Goal: Information Seeking & Learning: Learn about a topic

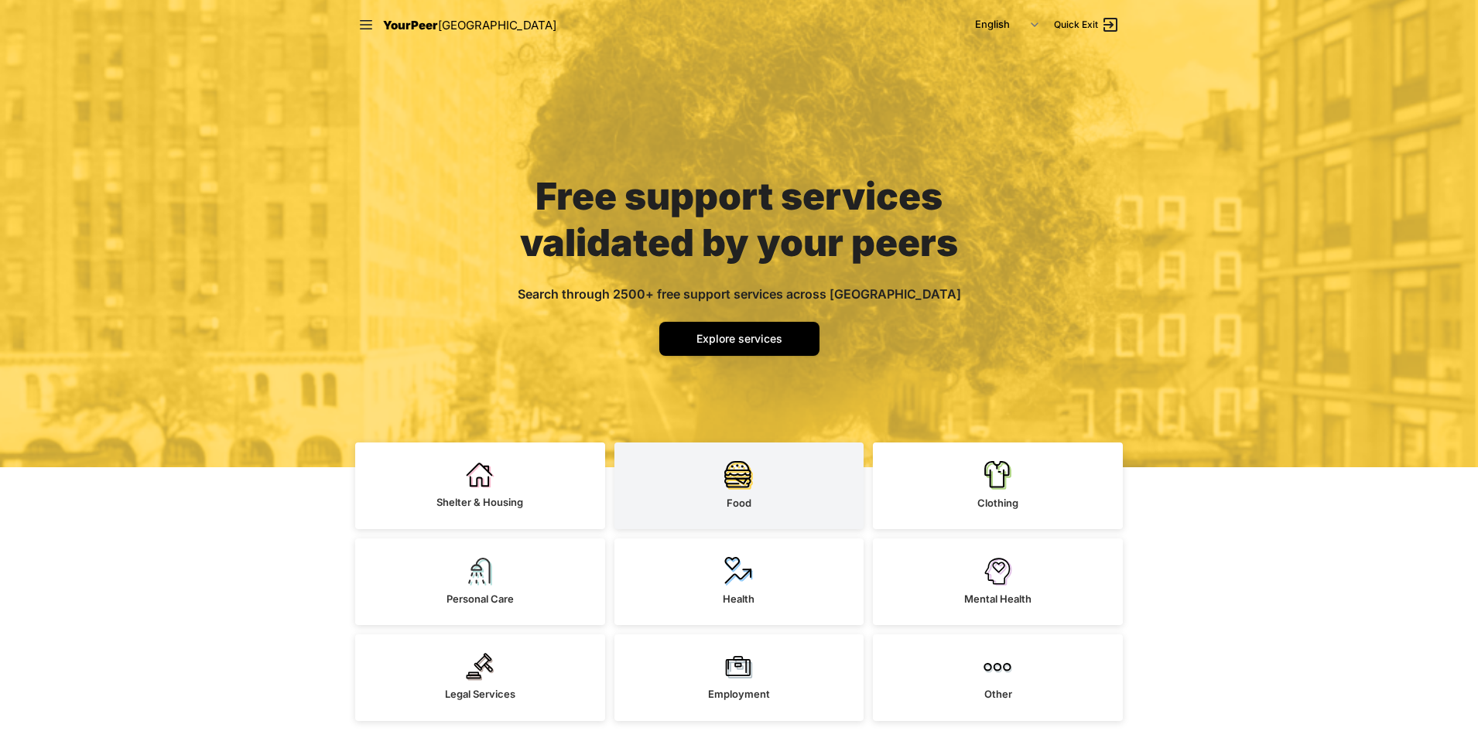
click at [756, 488] on link "Food" at bounding box center [739, 486] width 250 height 87
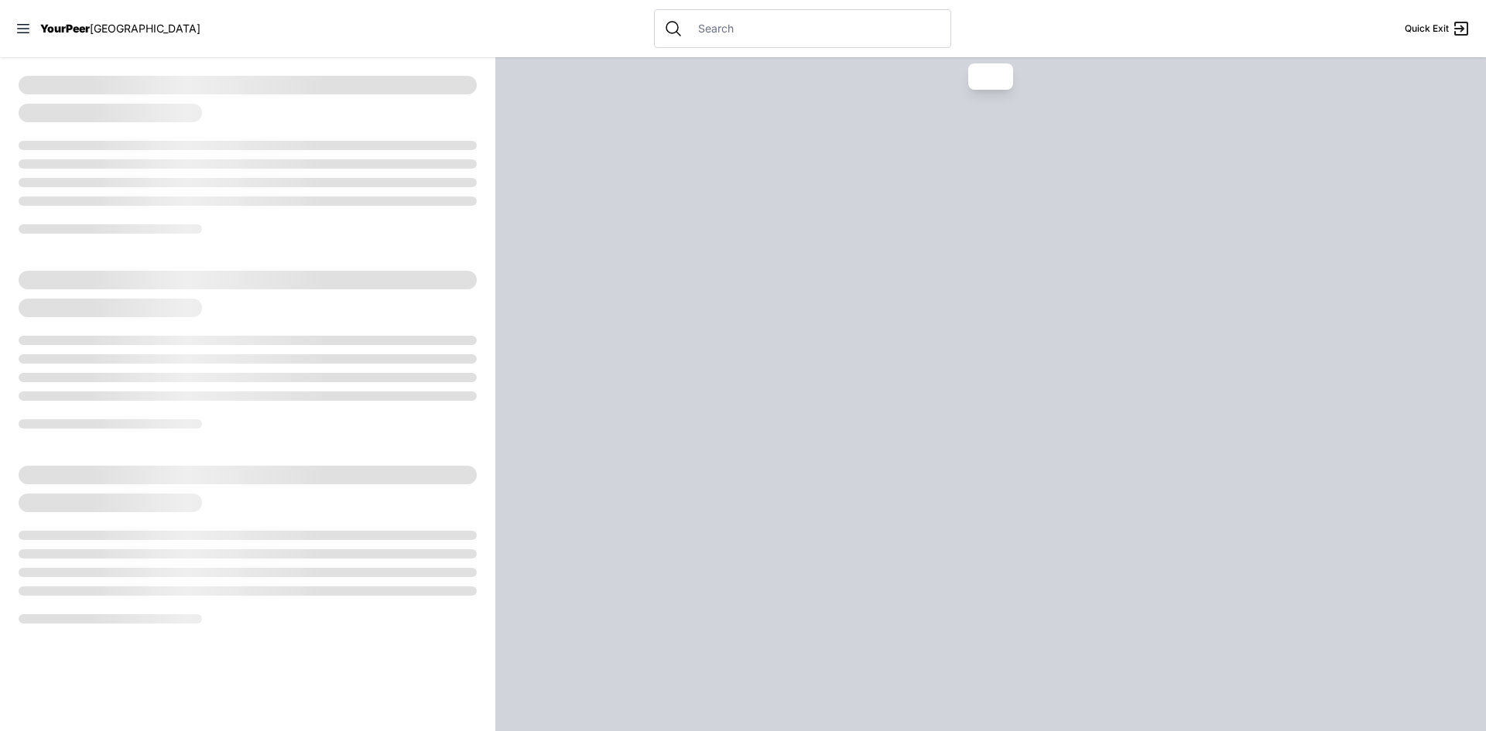
select select "recentlyUpdated"
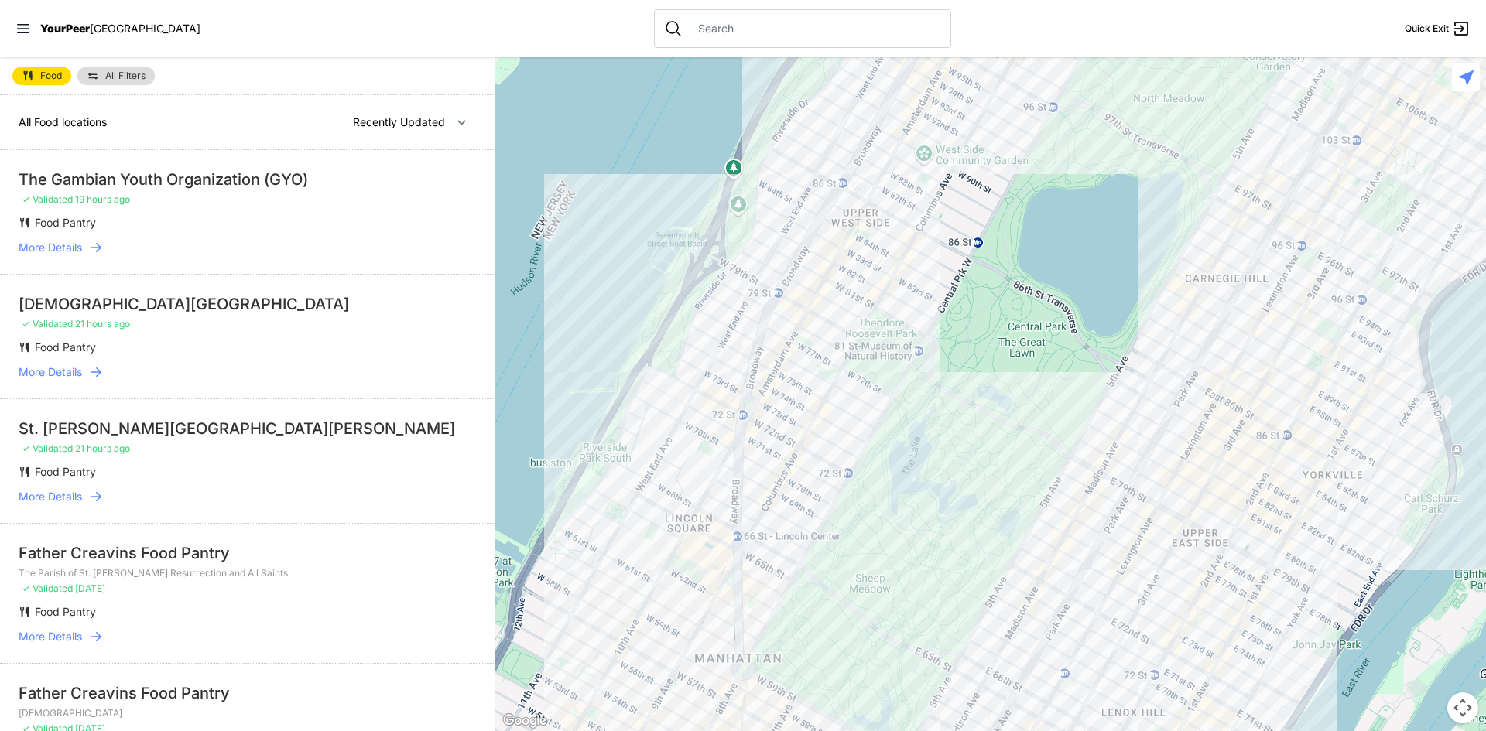
drag, startPoint x: 1074, startPoint y: 530, endPoint x: 1175, endPoint y: 132, distance: 411.2
click at [1186, 108] on div at bounding box center [990, 394] width 990 height 674
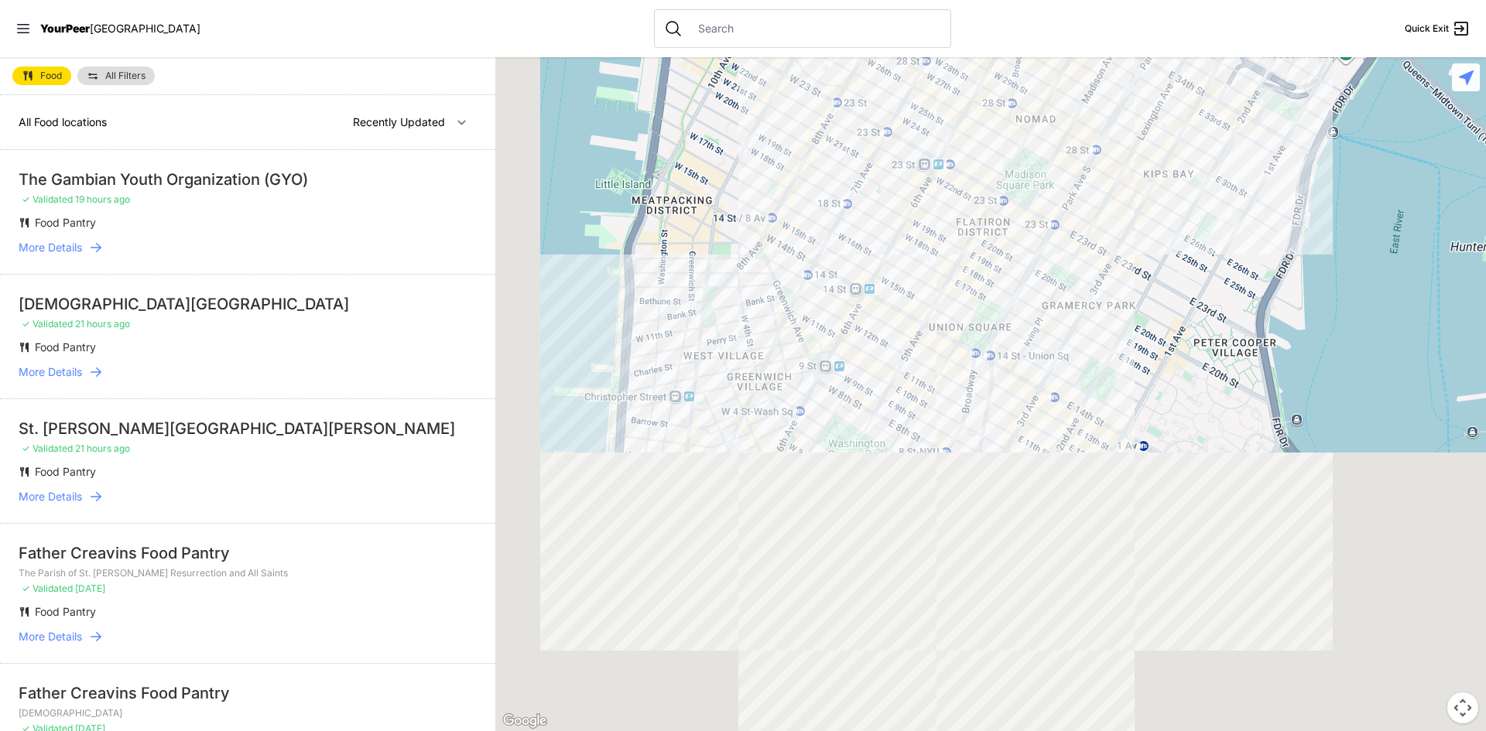
drag, startPoint x: 1125, startPoint y: 154, endPoint x: 1178, endPoint y: 22, distance: 141.7
click at [1172, 31] on div "Close panel YourPeer [GEOGRAPHIC_DATA] Quick Exit Single Adult Families Soup Ki…" at bounding box center [743, 365] width 1486 height 731
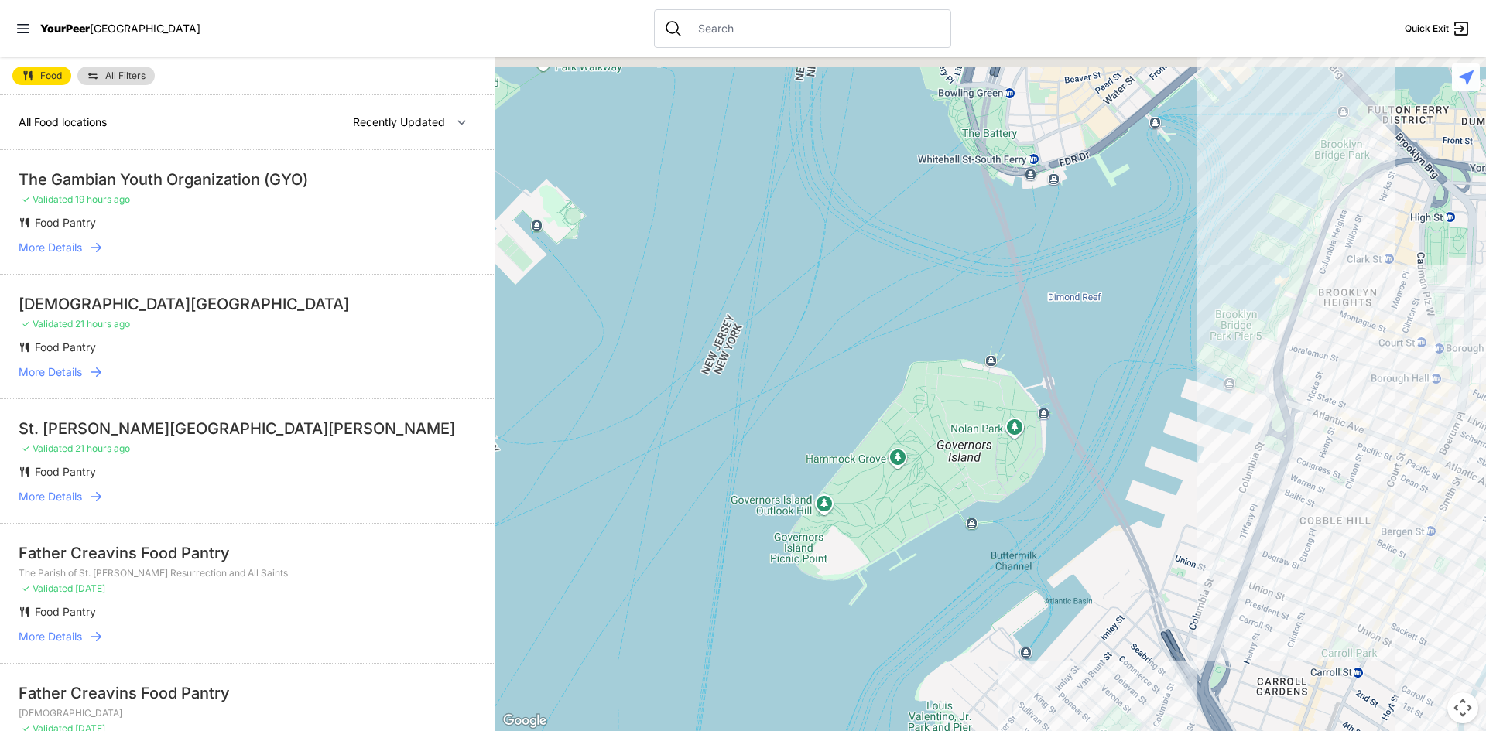
drag, startPoint x: 1085, startPoint y: 273, endPoint x: 677, endPoint y: 522, distance: 477.9
click at [679, 514] on div at bounding box center [990, 394] width 990 height 674
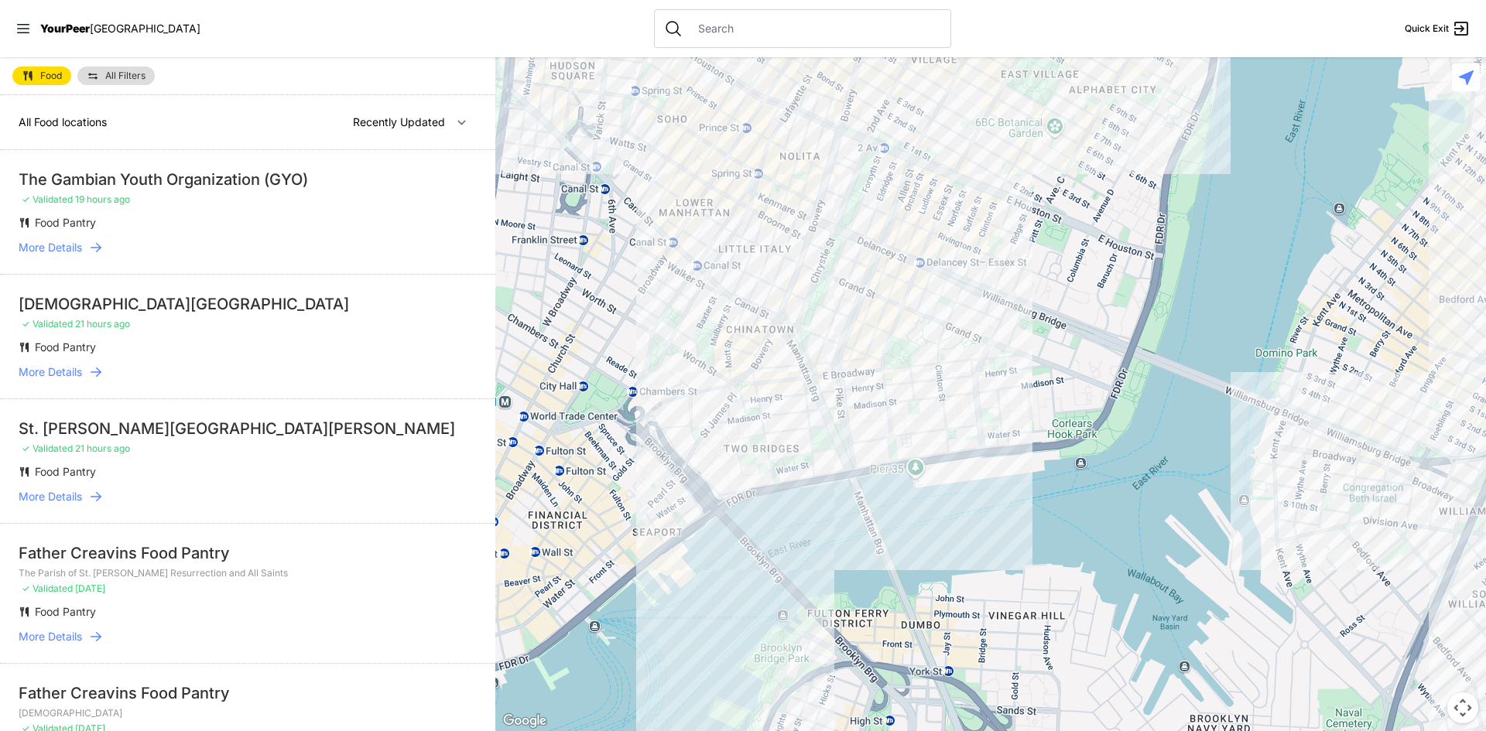
drag, startPoint x: 792, startPoint y: 447, endPoint x: 1189, endPoint y: 226, distance: 453.8
click at [1189, 226] on div at bounding box center [990, 394] width 990 height 674
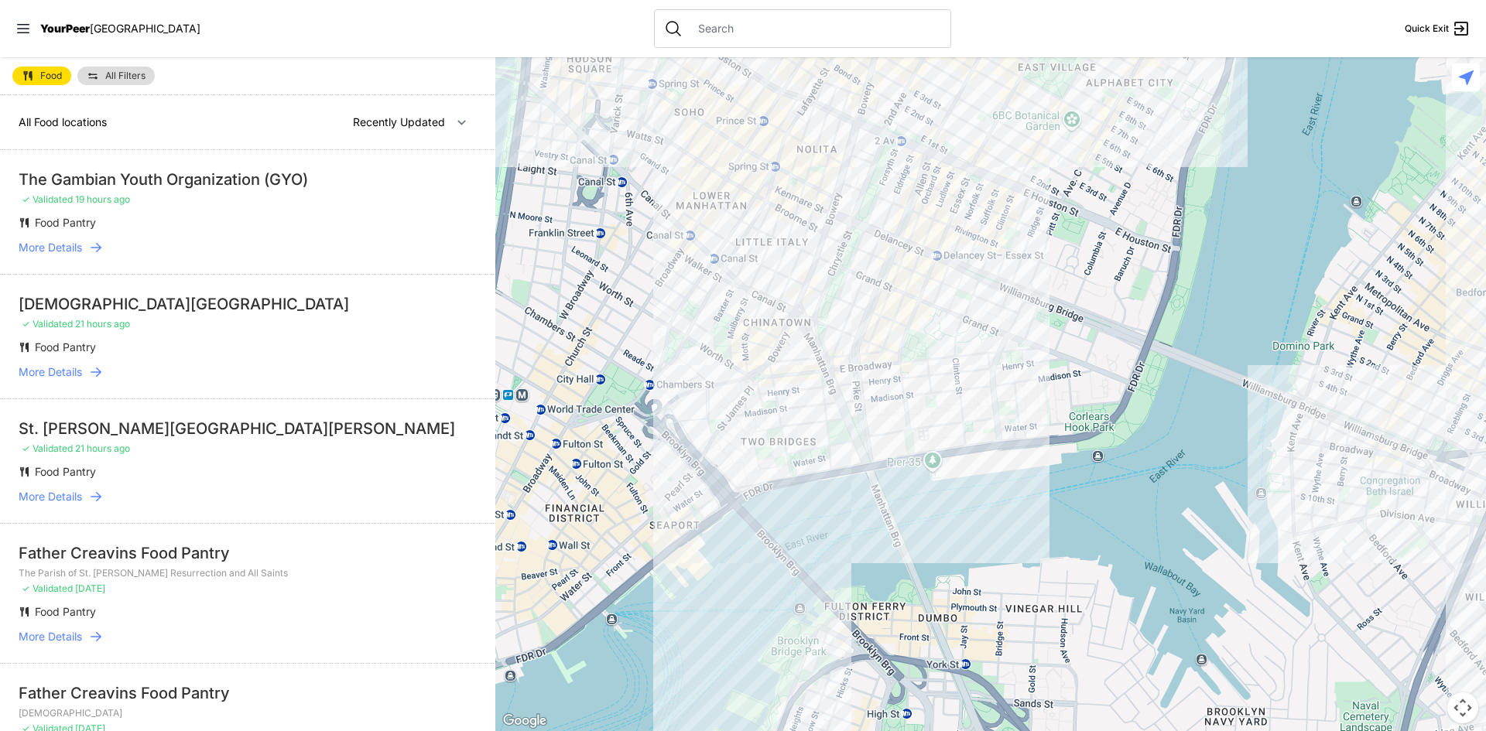
click at [945, 371] on div at bounding box center [990, 394] width 990 height 674
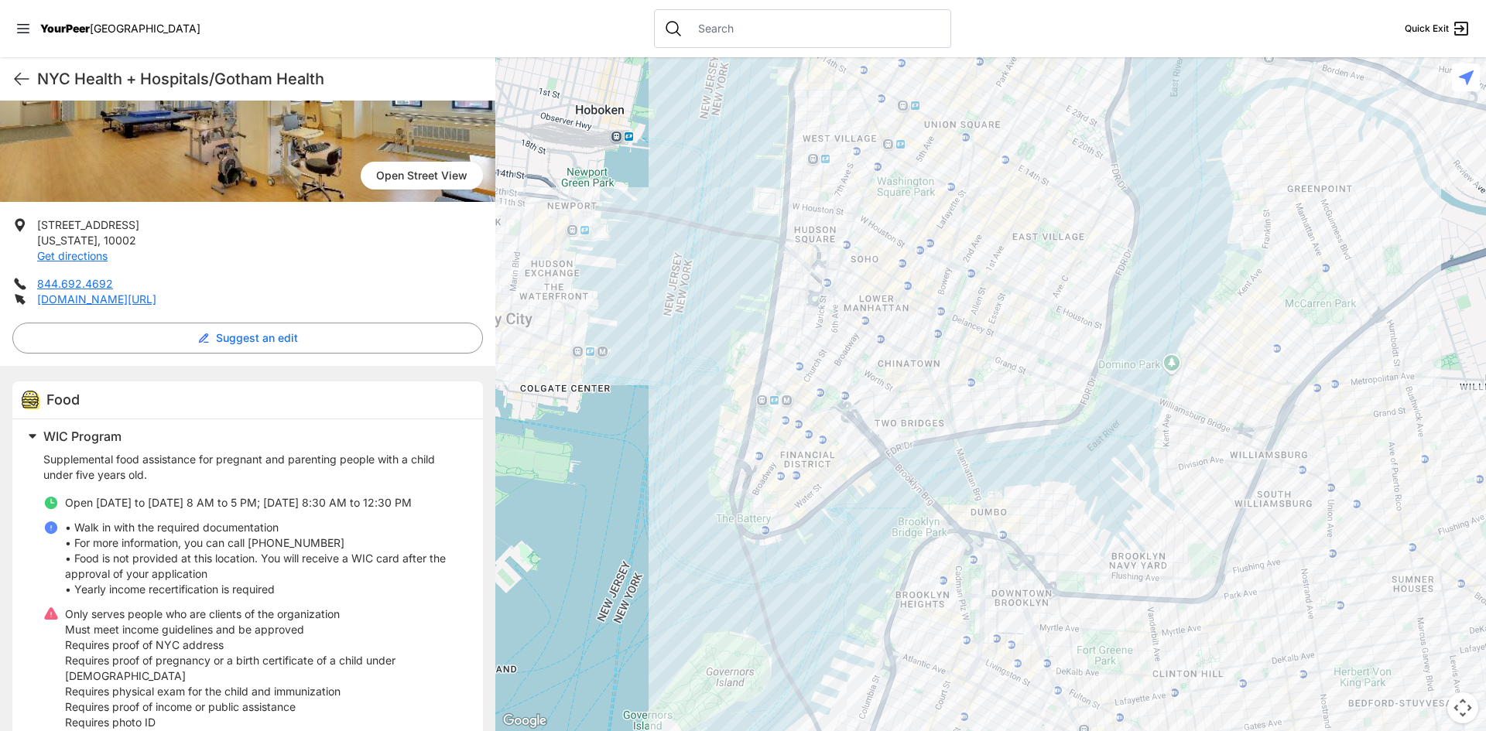
scroll to position [179, 0]
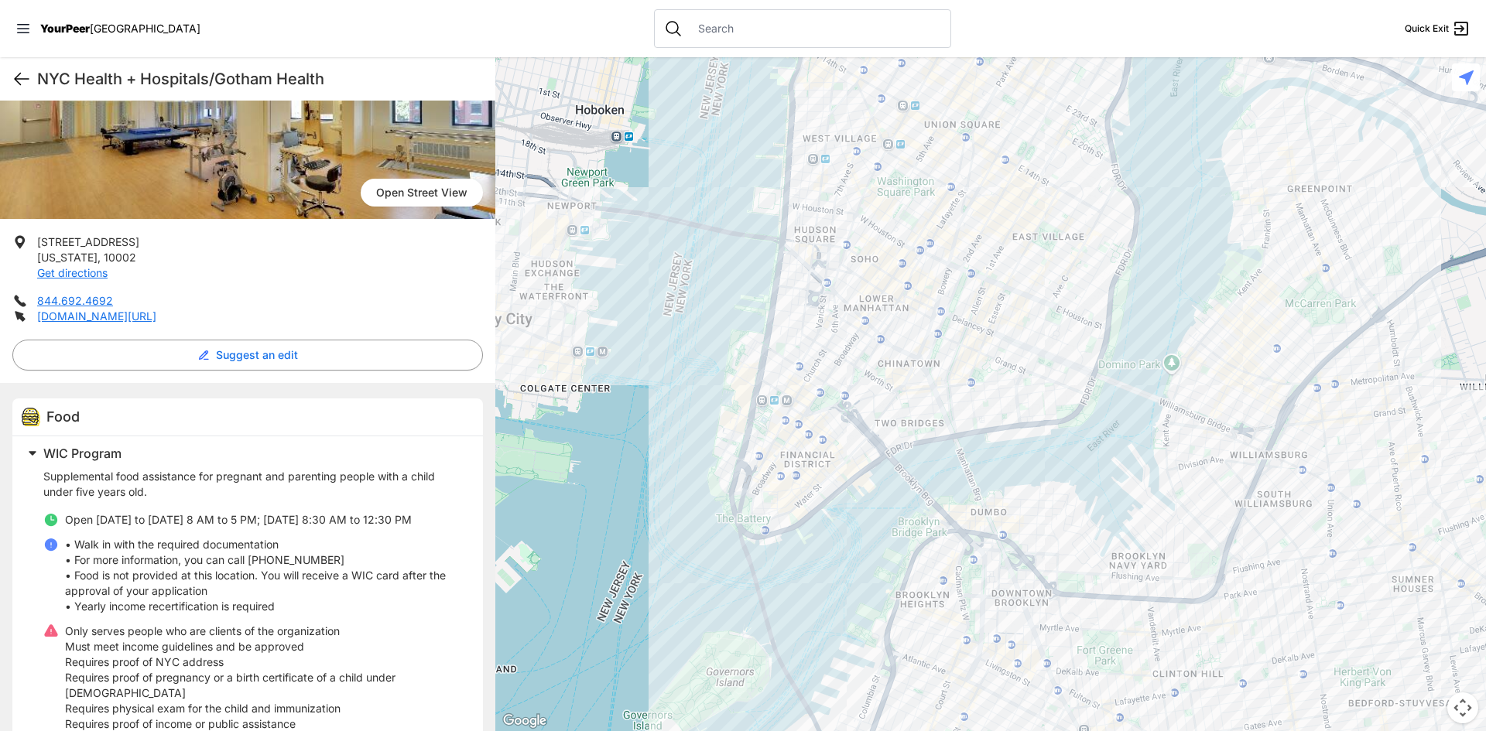
click at [29, 86] on icon at bounding box center [21, 79] width 19 height 19
select select "recentlyUpdated"
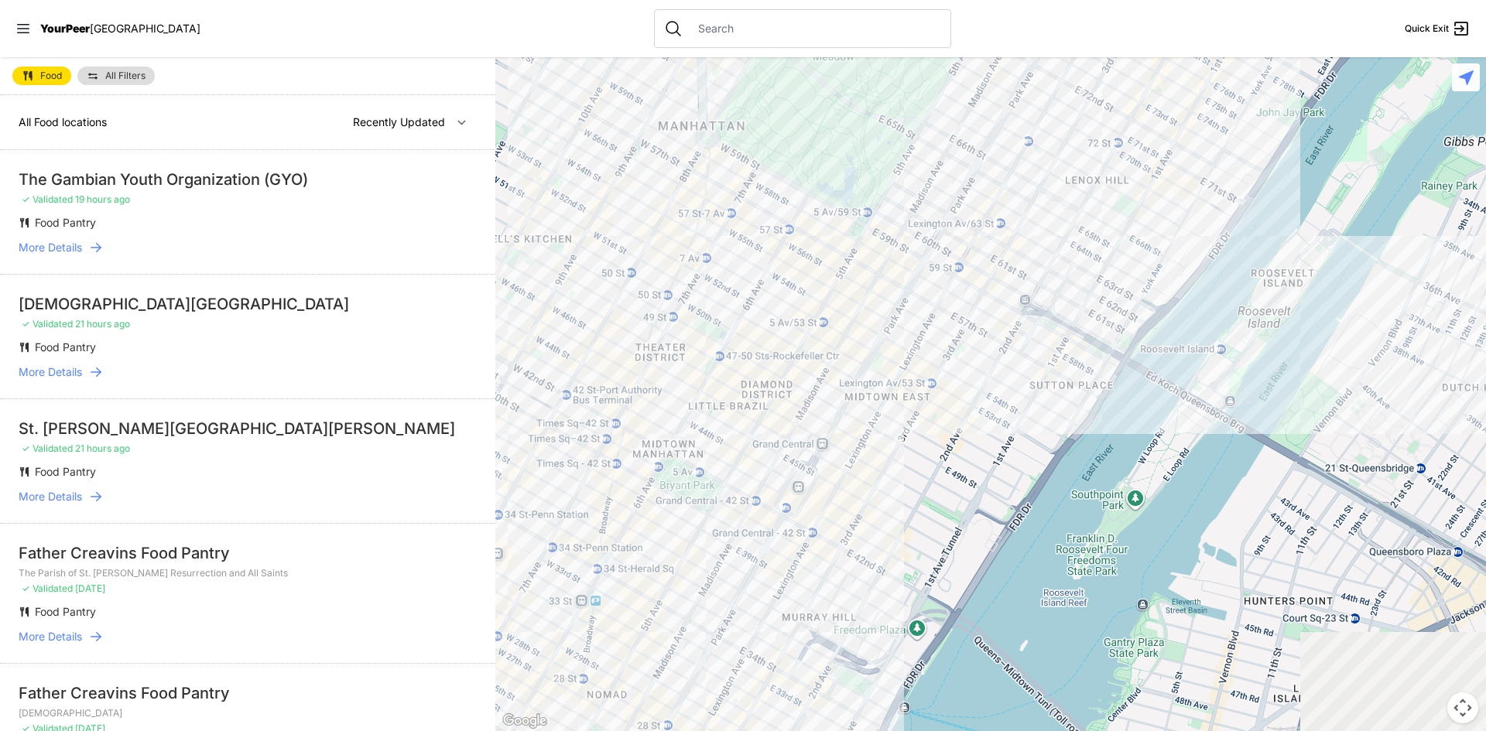
drag, startPoint x: 1131, startPoint y: 327, endPoint x: 1083, endPoint y: -37, distance: 366.8
click at [1083, 0] on html "View map Close panel YourPeer [GEOGRAPHIC_DATA] Quick Exit Single Adult Familie…" at bounding box center [743, 365] width 1486 height 731
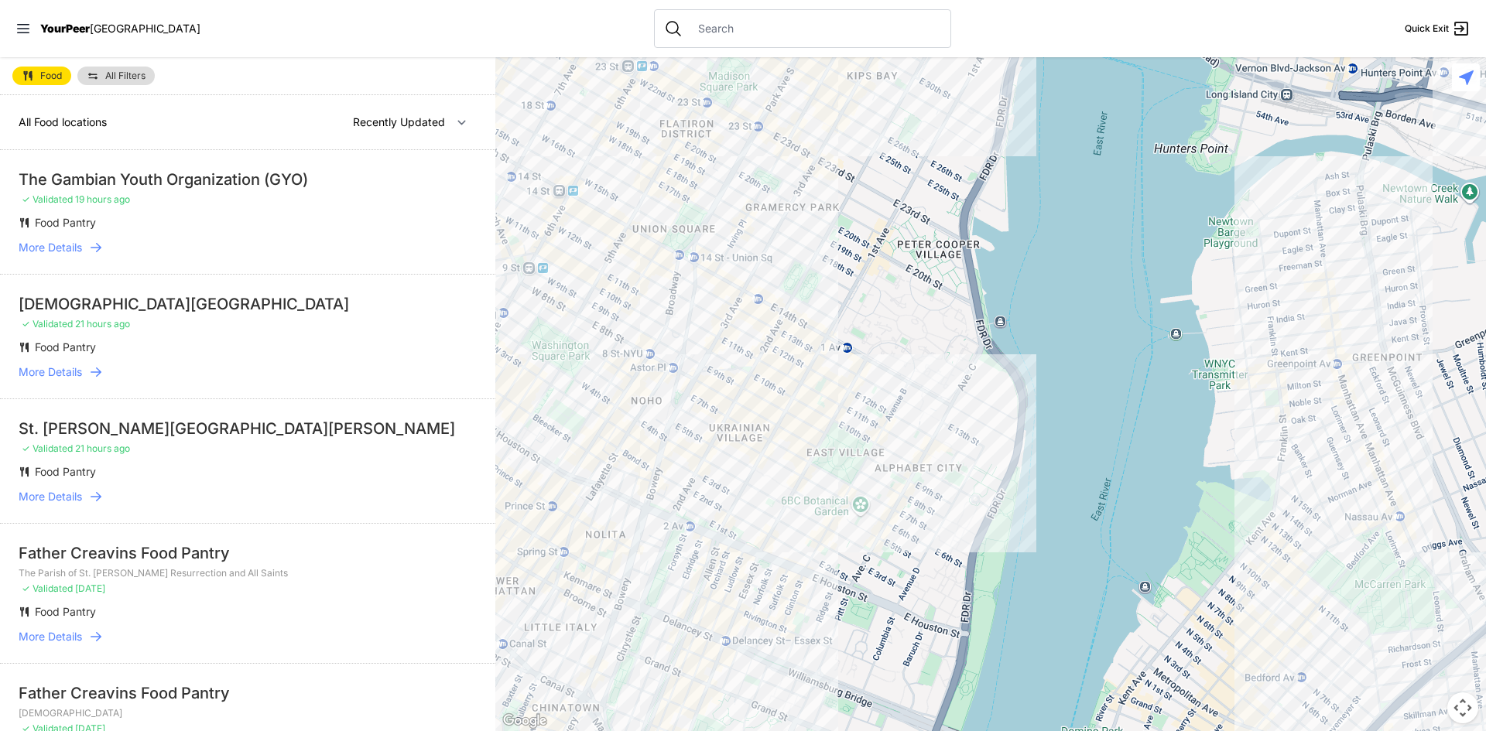
drag, startPoint x: 867, startPoint y: 501, endPoint x: 1288, endPoint y: 38, distance: 625.0
click at [1297, 22] on div "Close panel YourPeer [GEOGRAPHIC_DATA] Quick Exit Single Adult Families Soup Ki…" at bounding box center [743, 365] width 1486 height 731
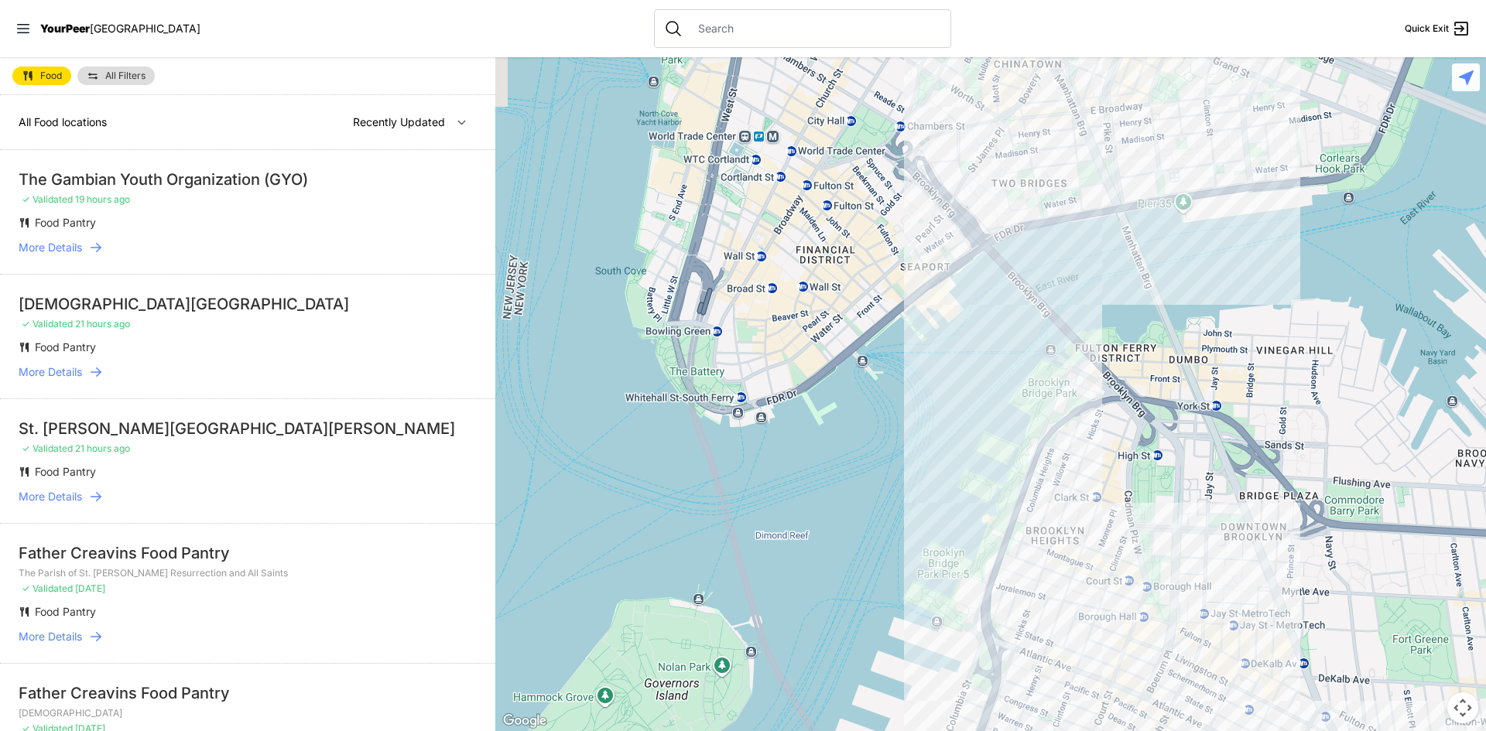
drag, startPoint x: 1117, startPoint y: 421, endPoint x: 782, endPoint y: 675, distance: 420.3
click at [778, 679] on div at bounding box center [990, 394] width 990 height 674
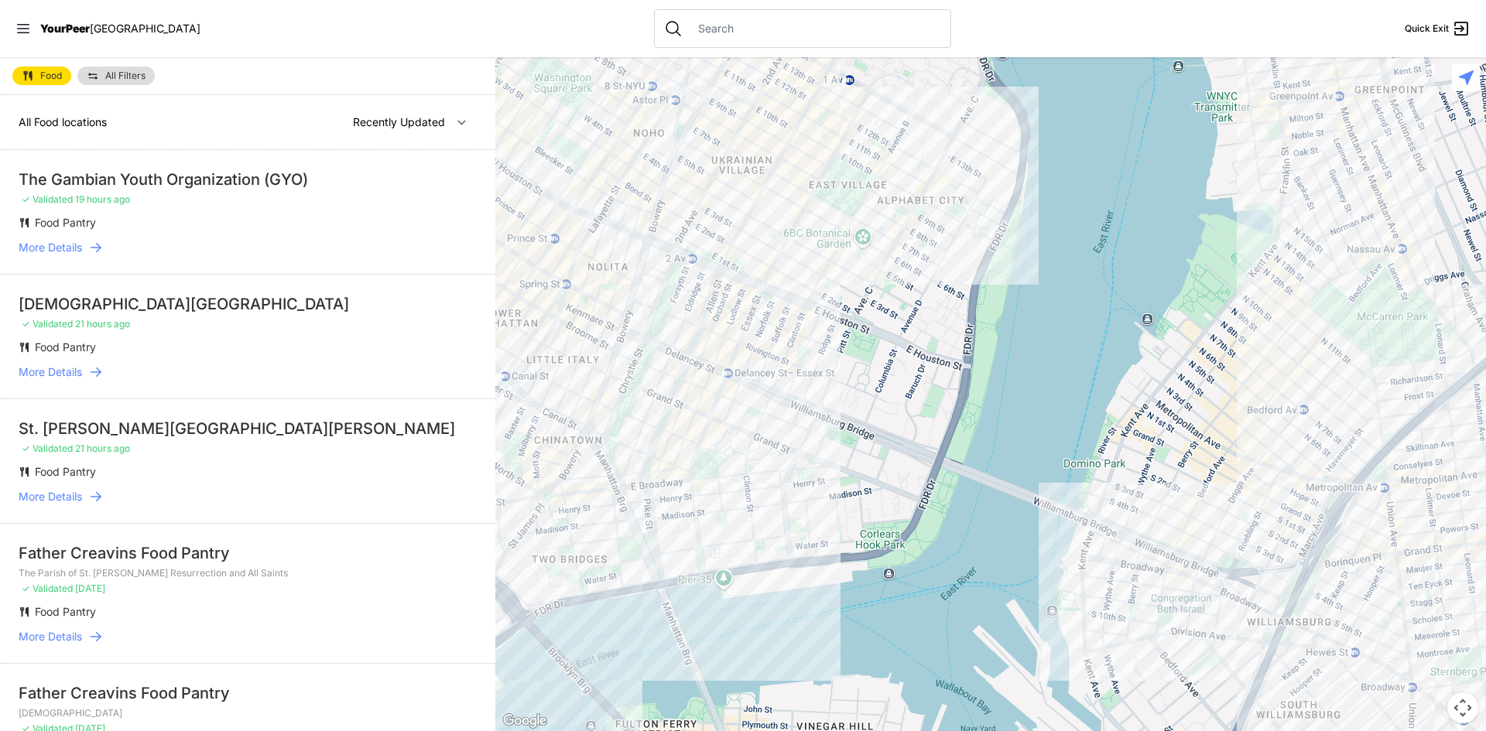
drag, startPoint x: 878, startPoint y: 531, endPoint x: 1162, endPoint y: 407, distance: 310.5
click at [1163, 407] on div at bounding box center [990, 394] width 990 height 674
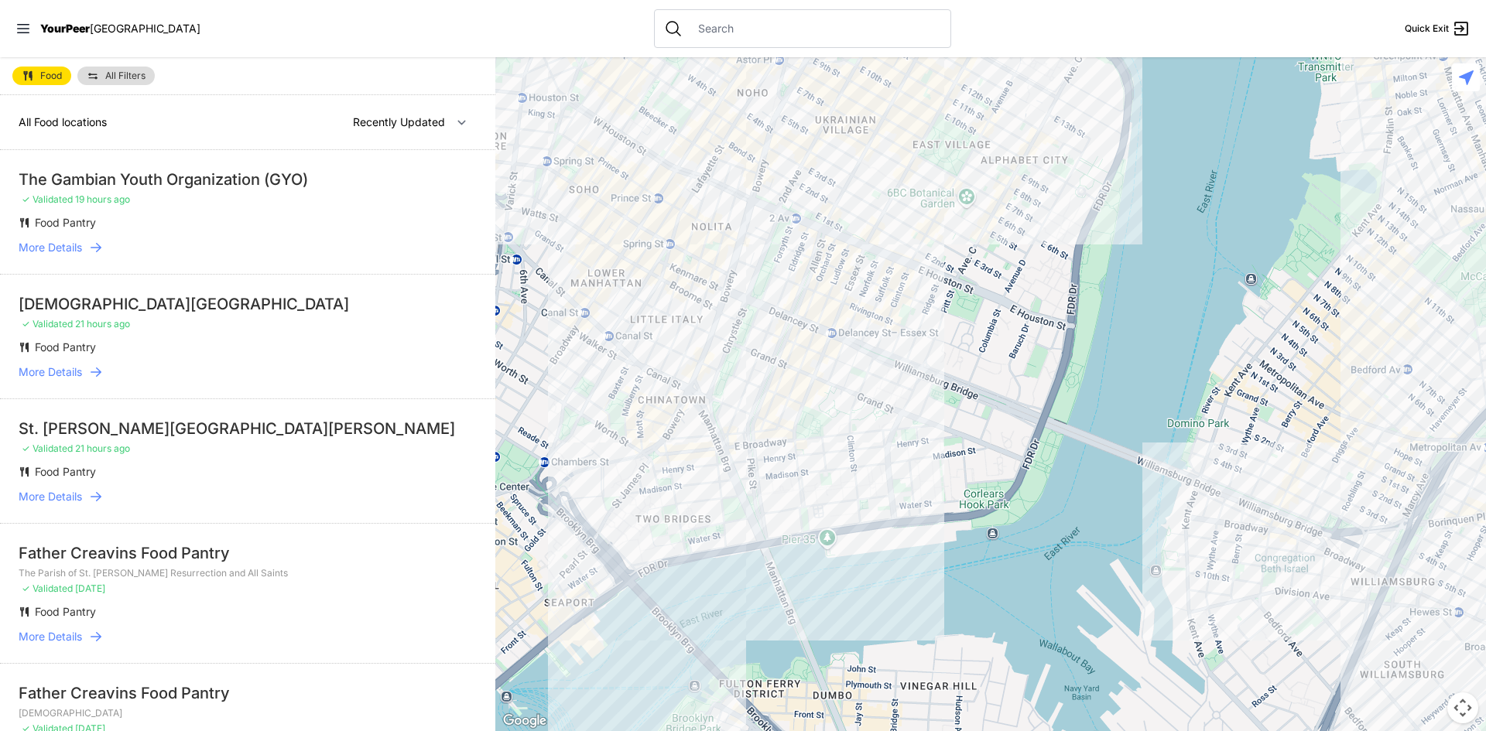
click at [758, 414] on div at bounding box center [990, 394] width 990 height 674
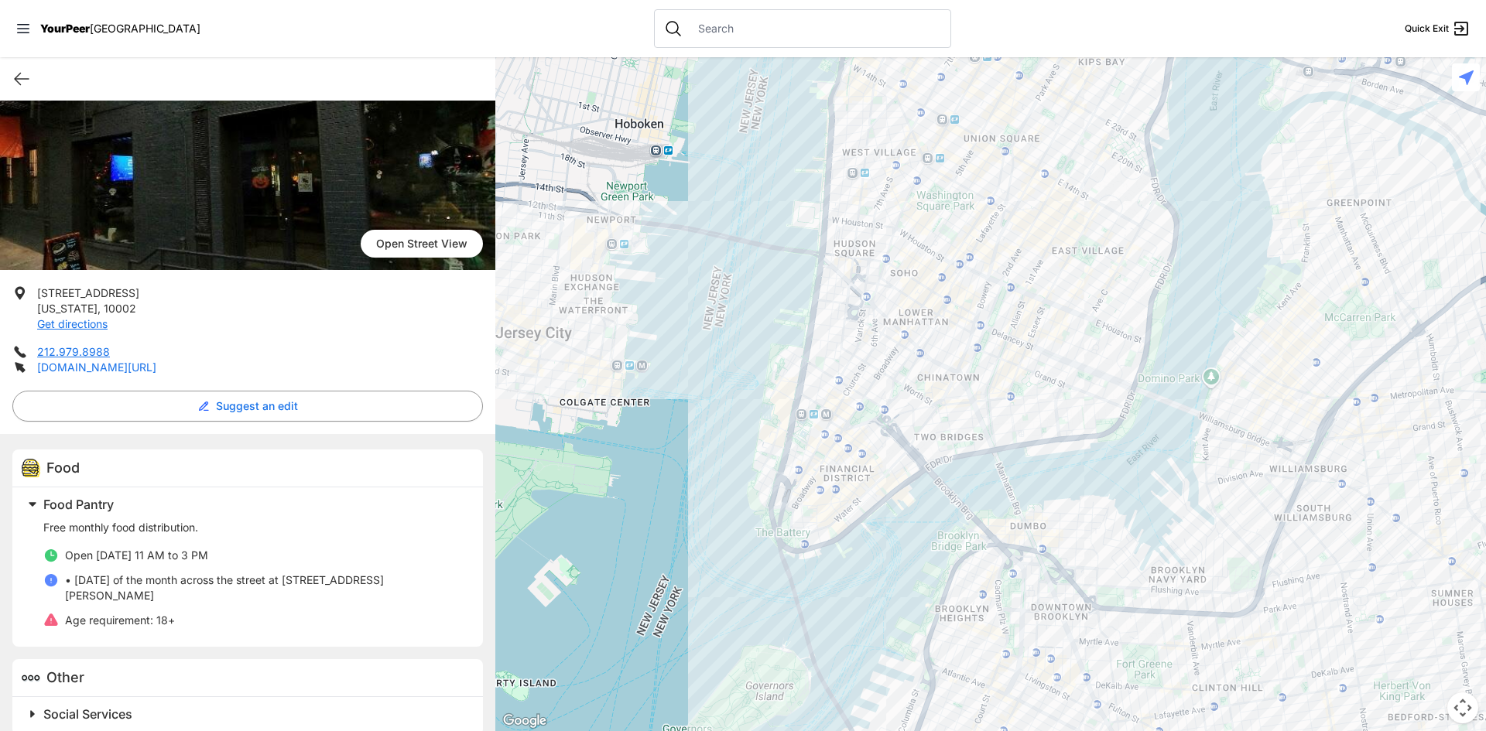
scroll to position [132, 0]
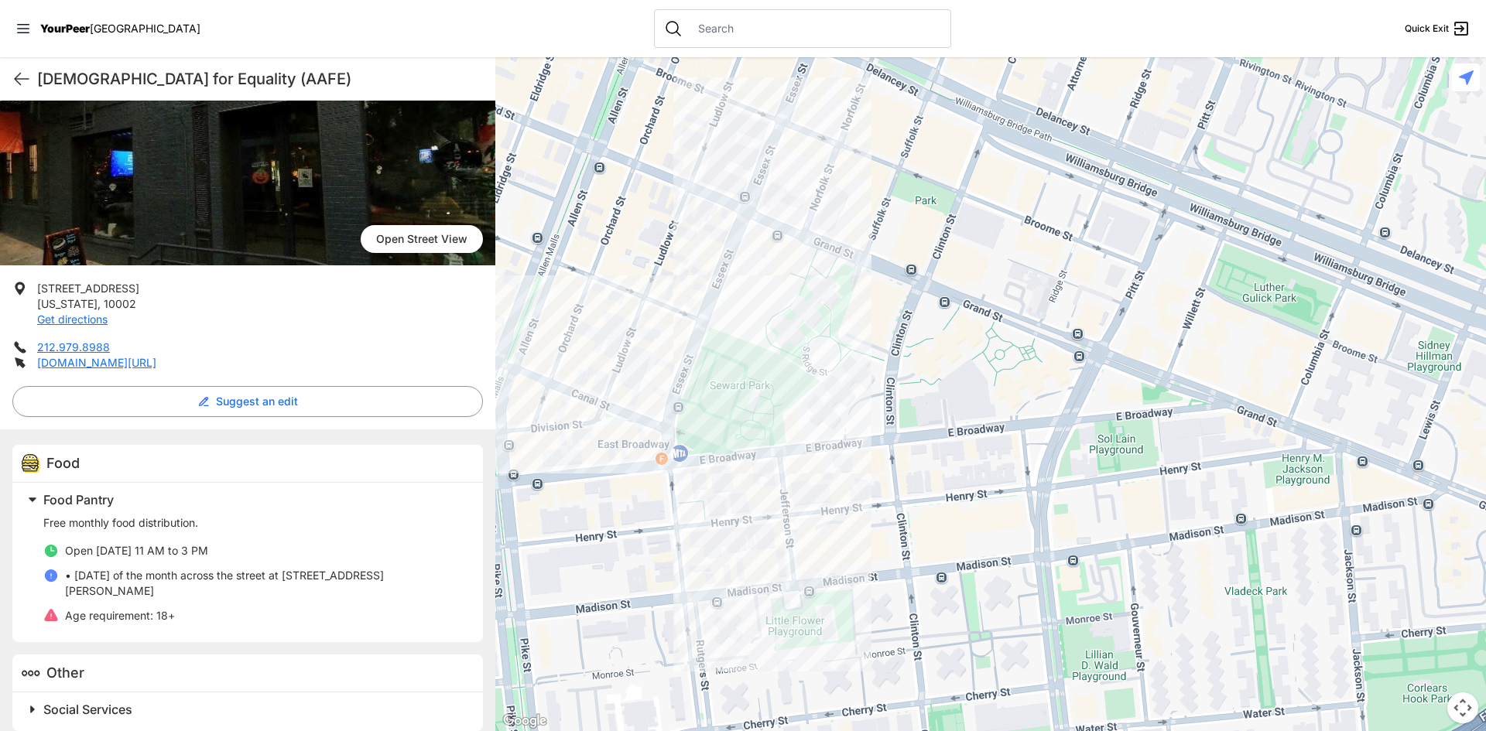
click at [699, 261] on div at bounding box center [990, 394] width 990 height 674
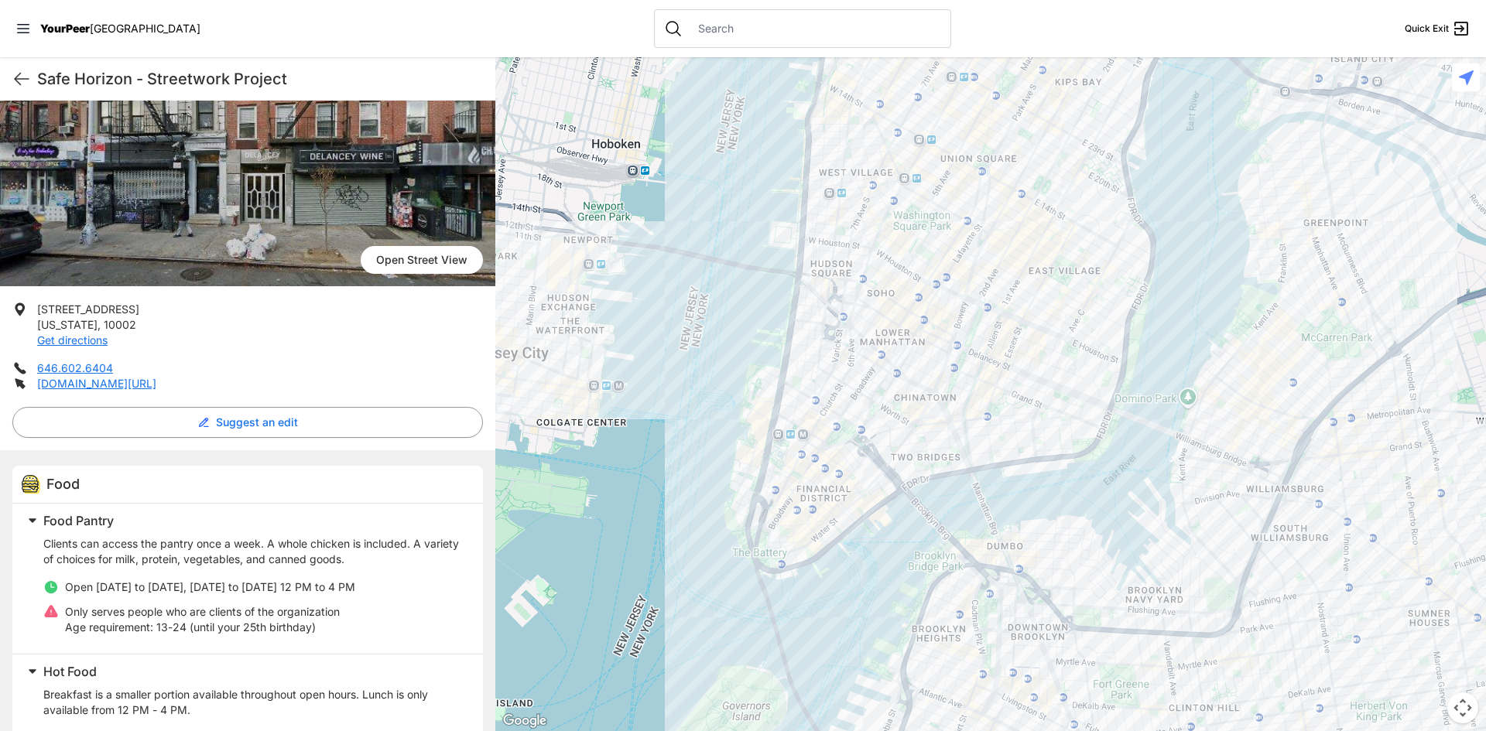
scroll to position [387, 0]
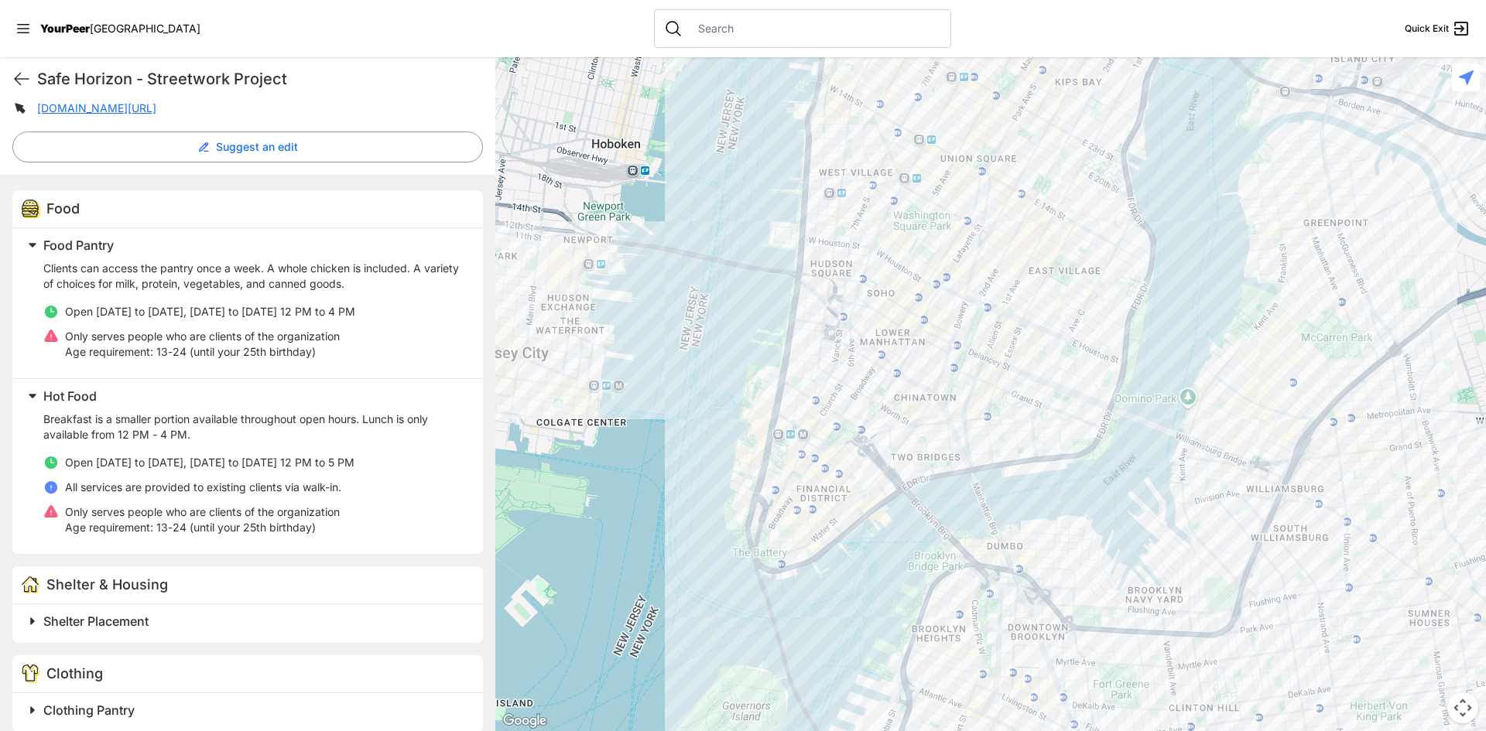
click at [1021, 293] on div at bounding box center [990, 394] width 990 height 674
